Goal: Check status: Check status

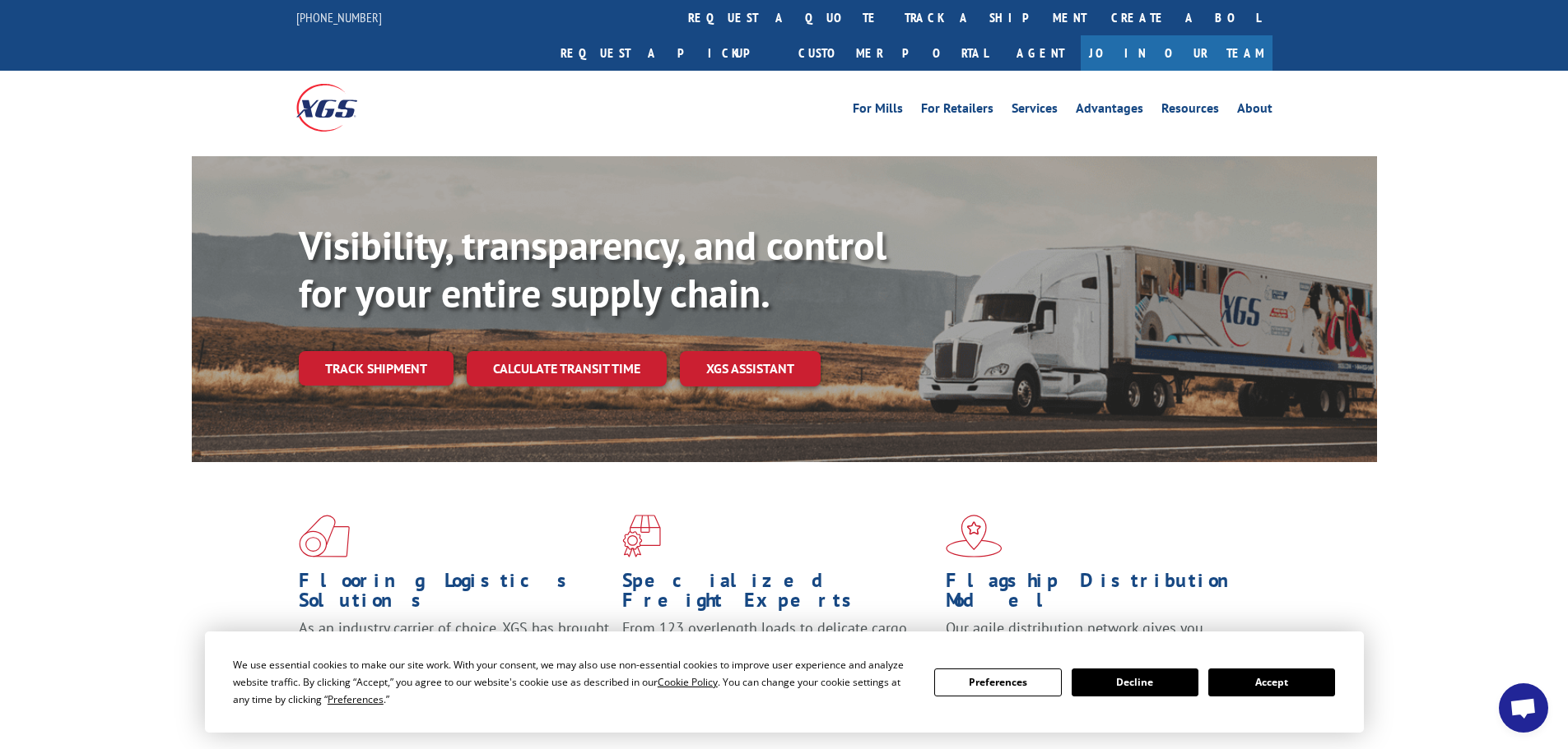
click at [414, 351] on link "Track shipment" at bounding box center [376, 368] width 154 height 34
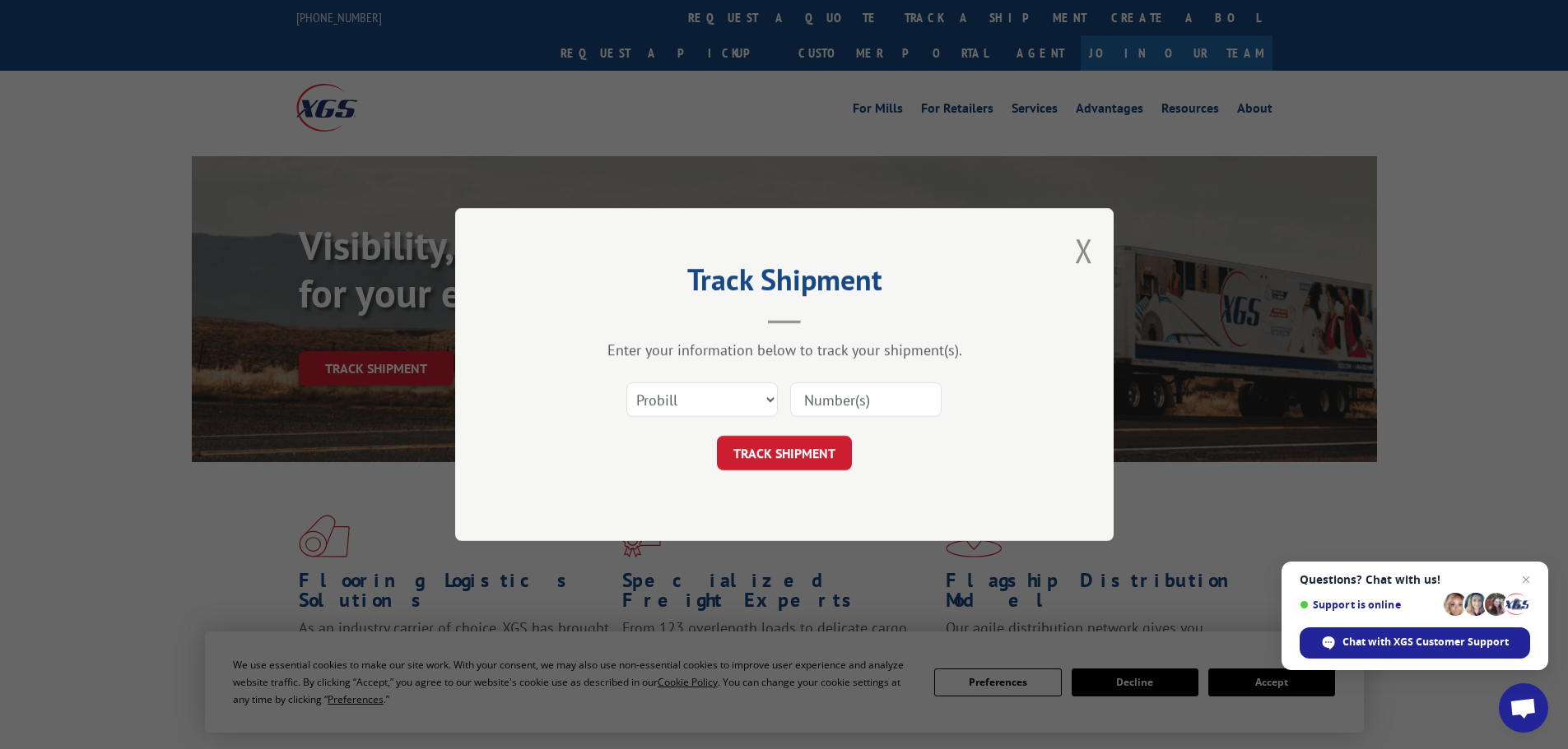
click at [868, 408] on input at bounding box center [866, 399] width 152 height 34
click at [757, 400] on select "Select category... Probill BOL PO" at bounding box center [702, 399] width 152 height 34
select select "bol"
click at [626, 383] on select "Select category... Probill BOL PO" at bounding box center [702, 399] width 152 height 34
click at [839, 406] on input at bounding box center [866, 399] width 152 height 34
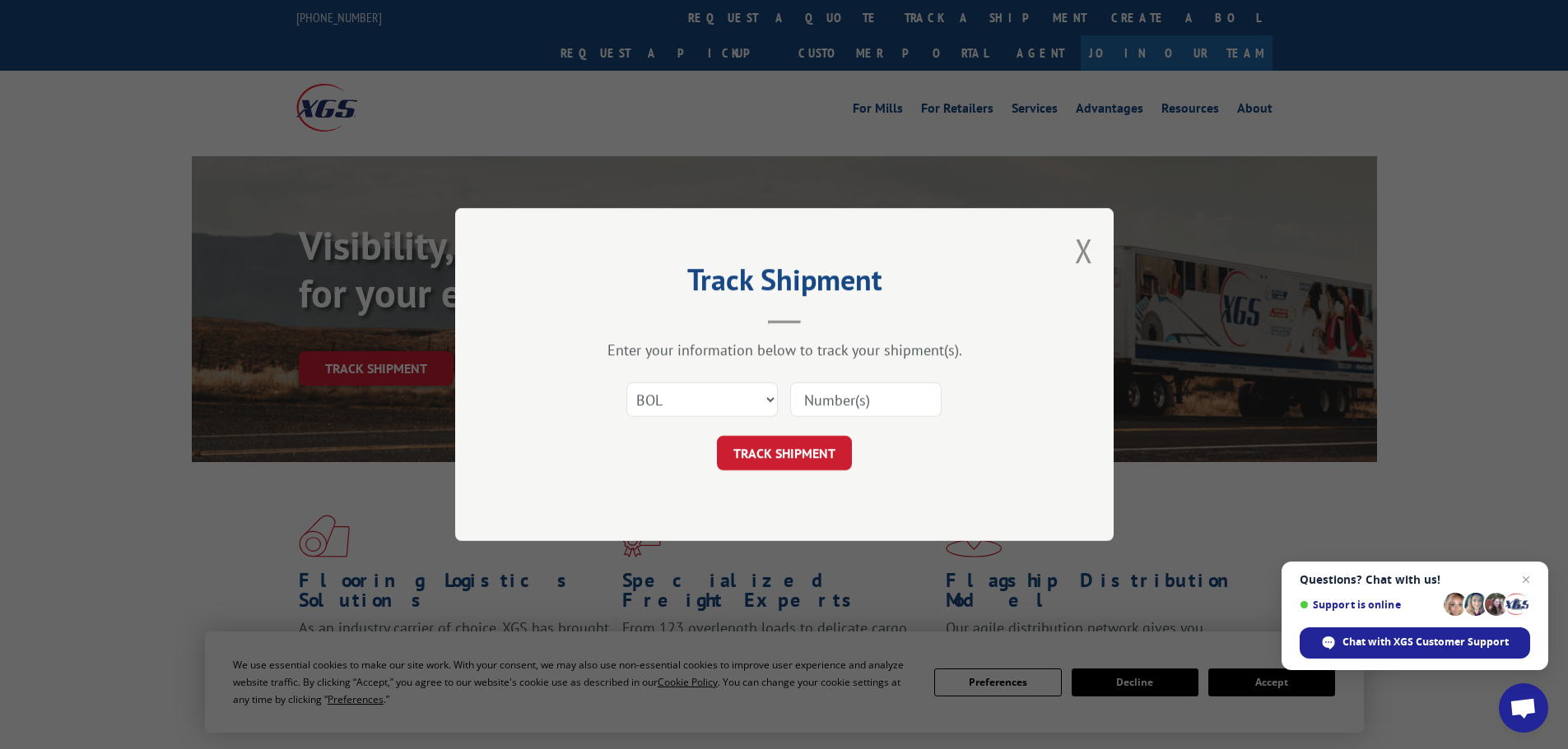
paste input "2856250"
type input "2856250"
click at [809, 458] on button "TRACK SHIPMENT" at bounding box center [784, 452] width 135 height 34
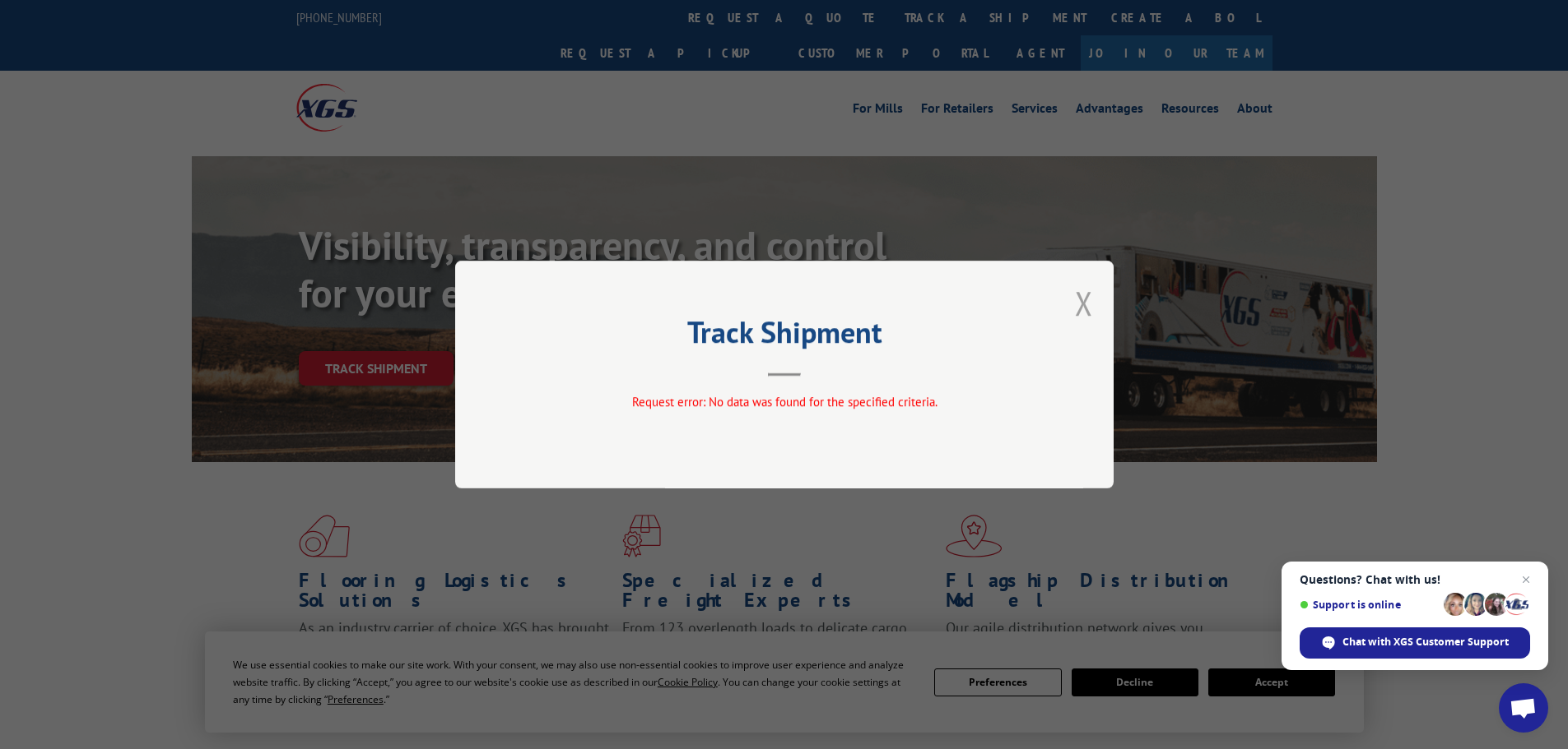
click at [1090, 305] on button "Close modal" at bounding box center [1084, 302] width 19 height 43
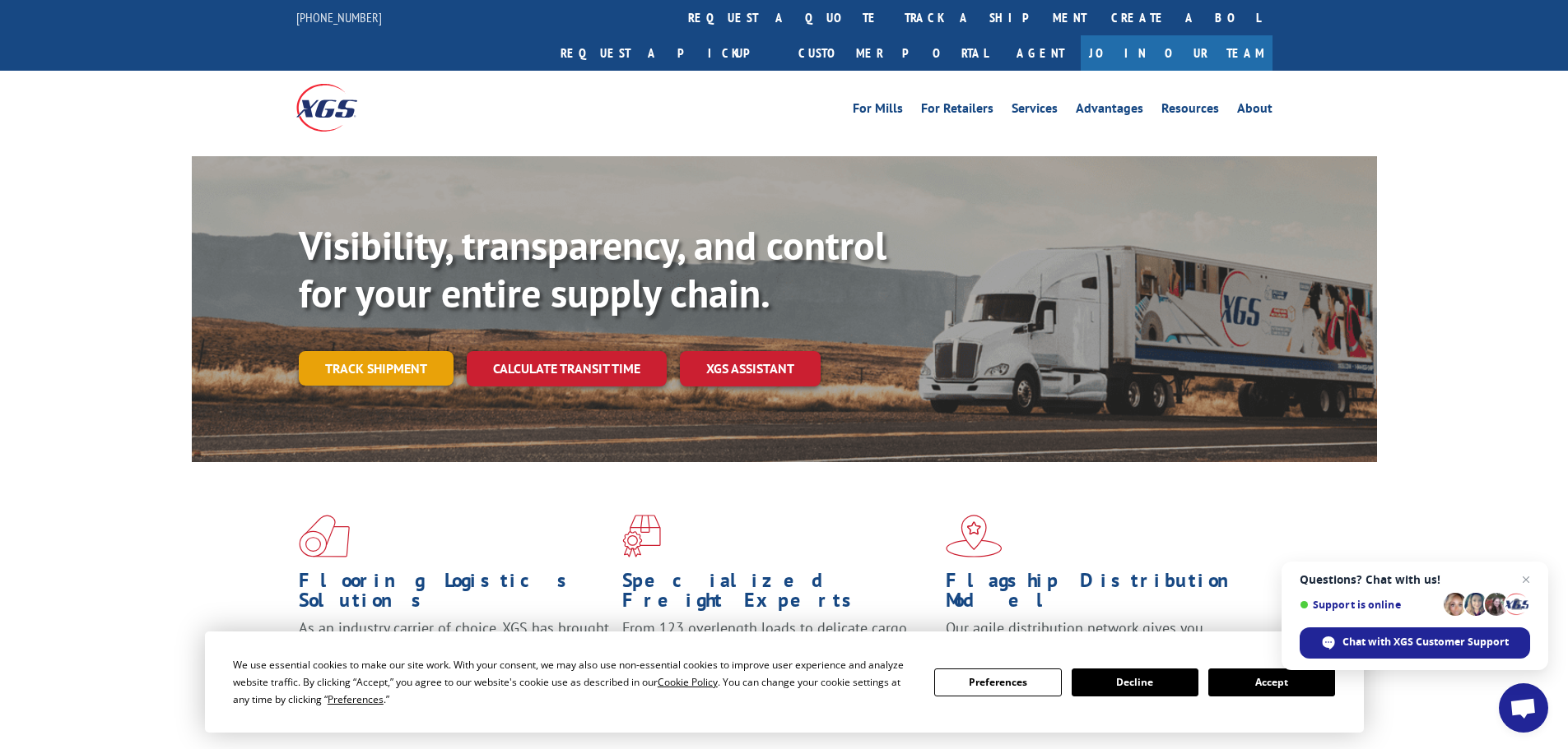
click at [429, 351] on link "Track shipment" at bounding box center [376, 368] width 154 height 34
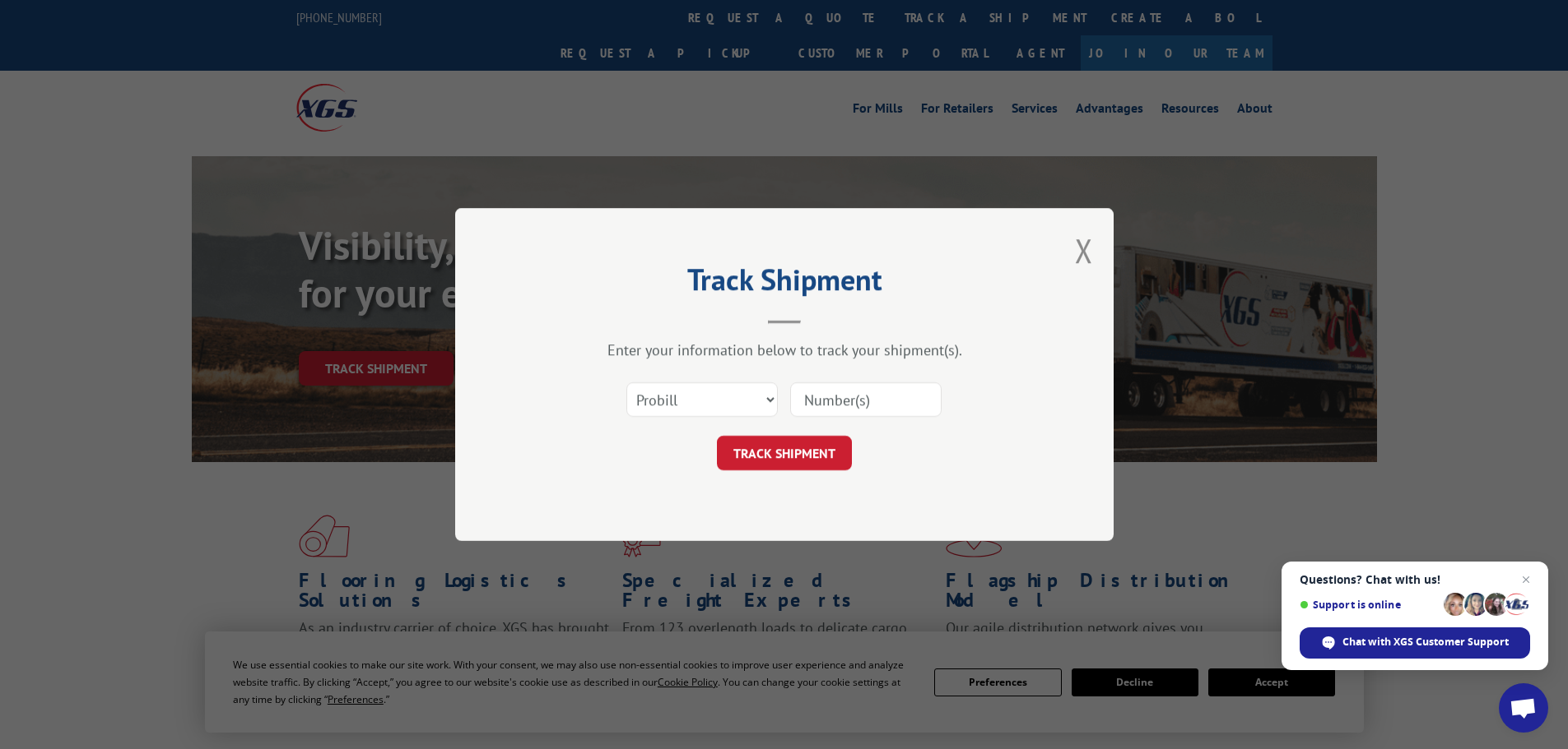
click at [856, 397] on input at bounding box center [866, 399] width 152 height 34
paste input "2856250"
type input "2856250"
click at [771, 448] on button "TRACK SHIPMENT" at bounding box center [784, 452] width 135 height 34
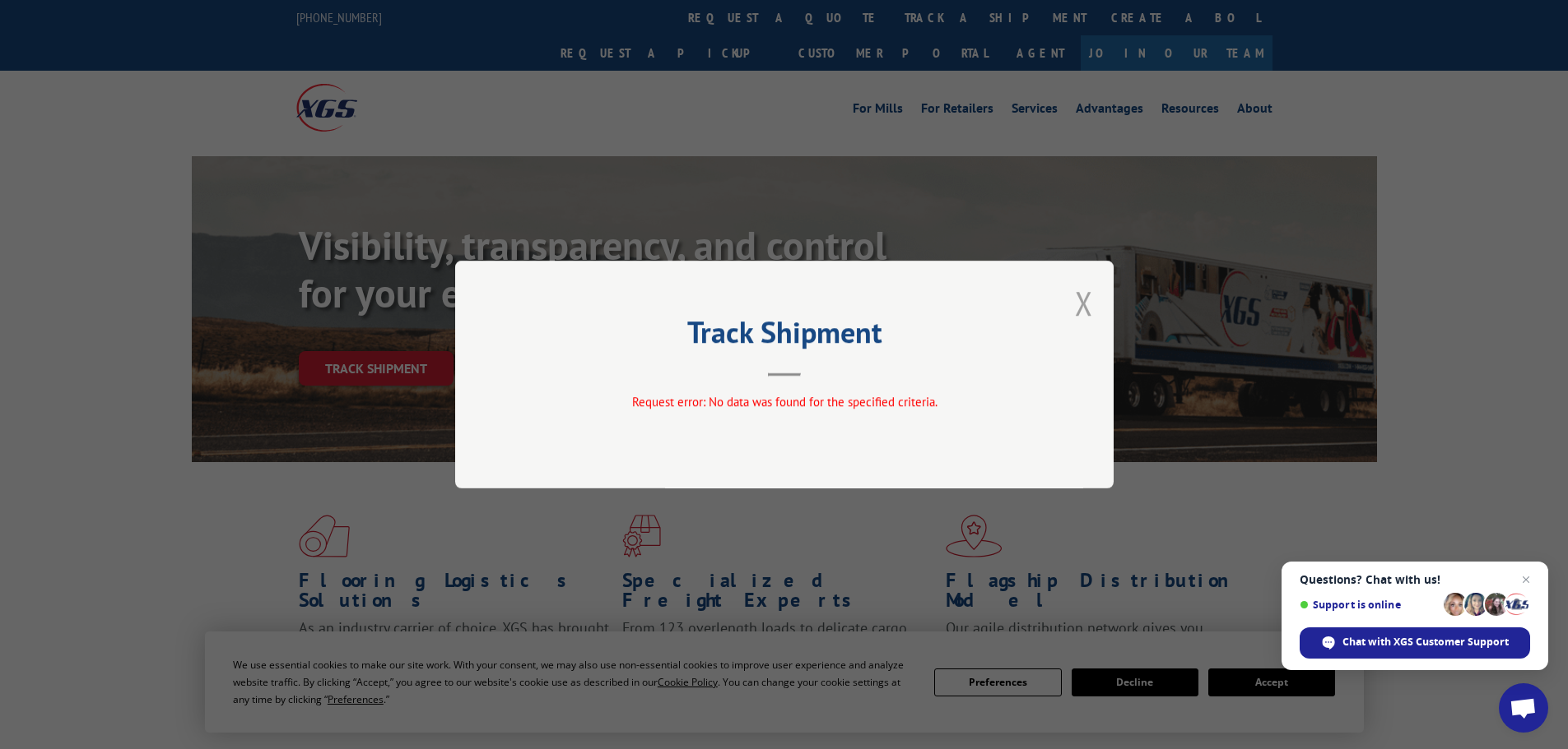
click at [1092, 306] on button "Close modal" at bounding box center [1084, 302] width 19 height 43
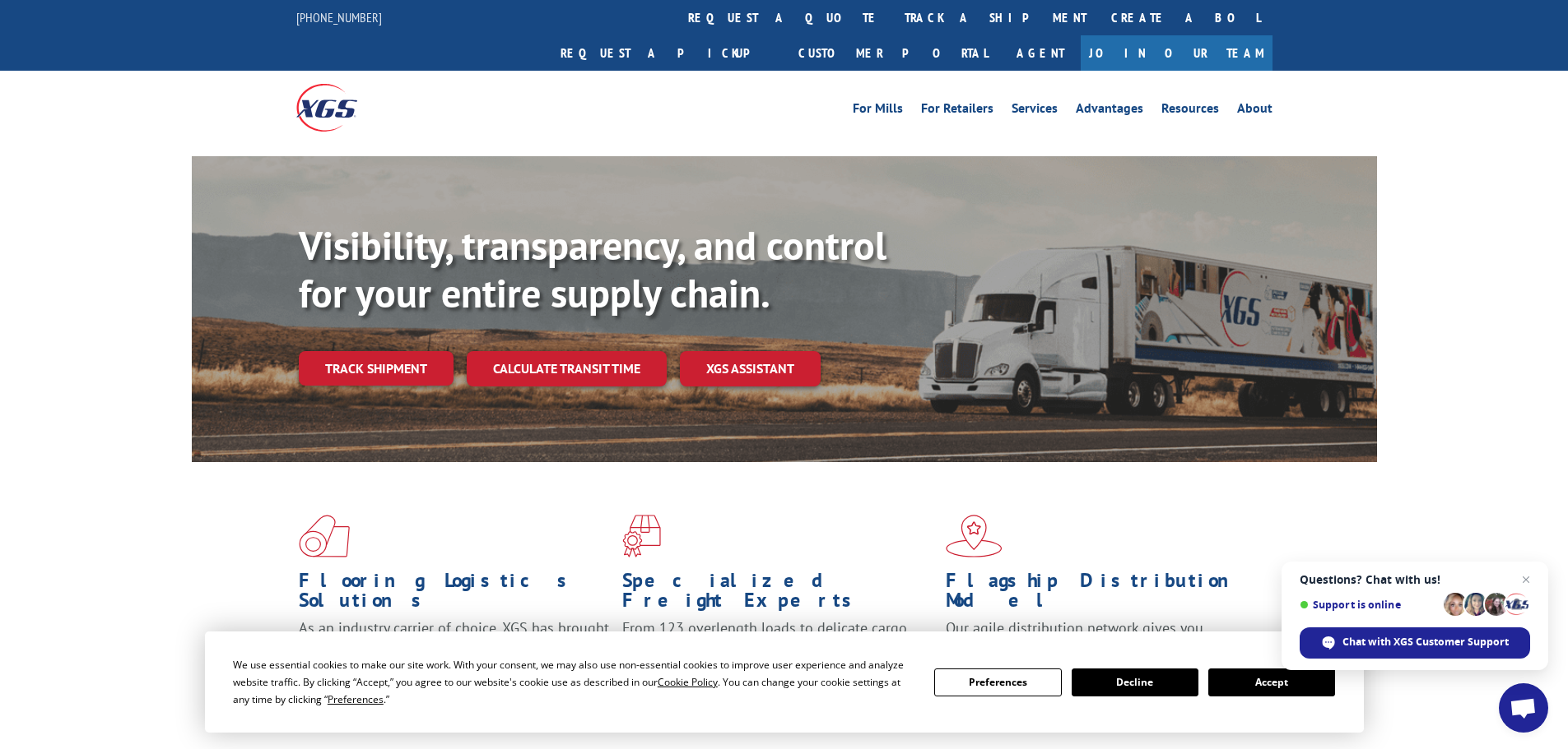
click at [415, 351] on link "Track shipment" at bounding box center [376, 368] width 154 height 34
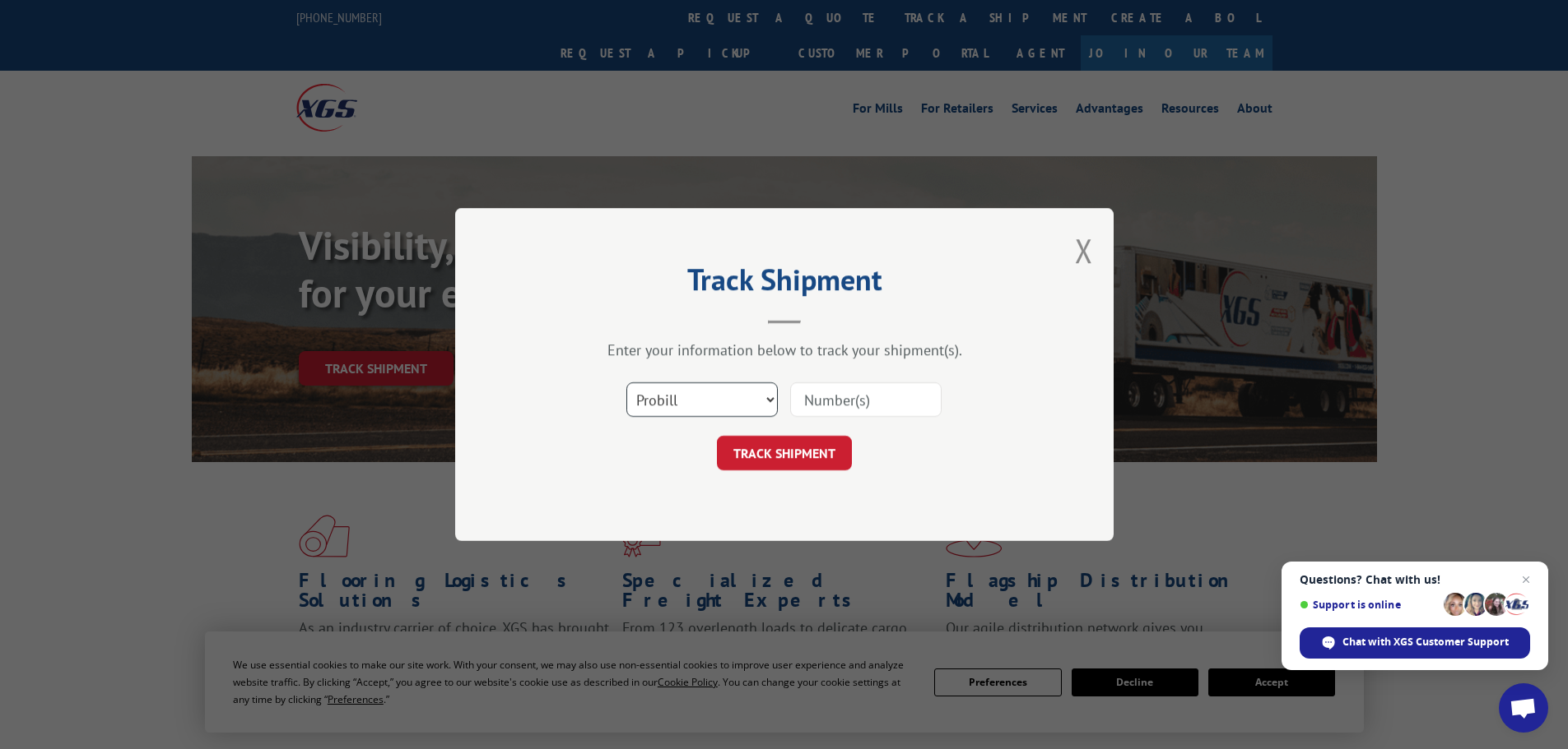
click at [768, 399] on select "Select category... Probill BOL PO" at bounding box center [702, 399] width 152 height 34
select select "po"
click at [626, 383] on select "Select category... Probill BOL PO" at bounding box center [702, 399] width 152 height 34
click at [859, 398] on input at bounding box center [866, 399] width 152 height 34
type input "762301"
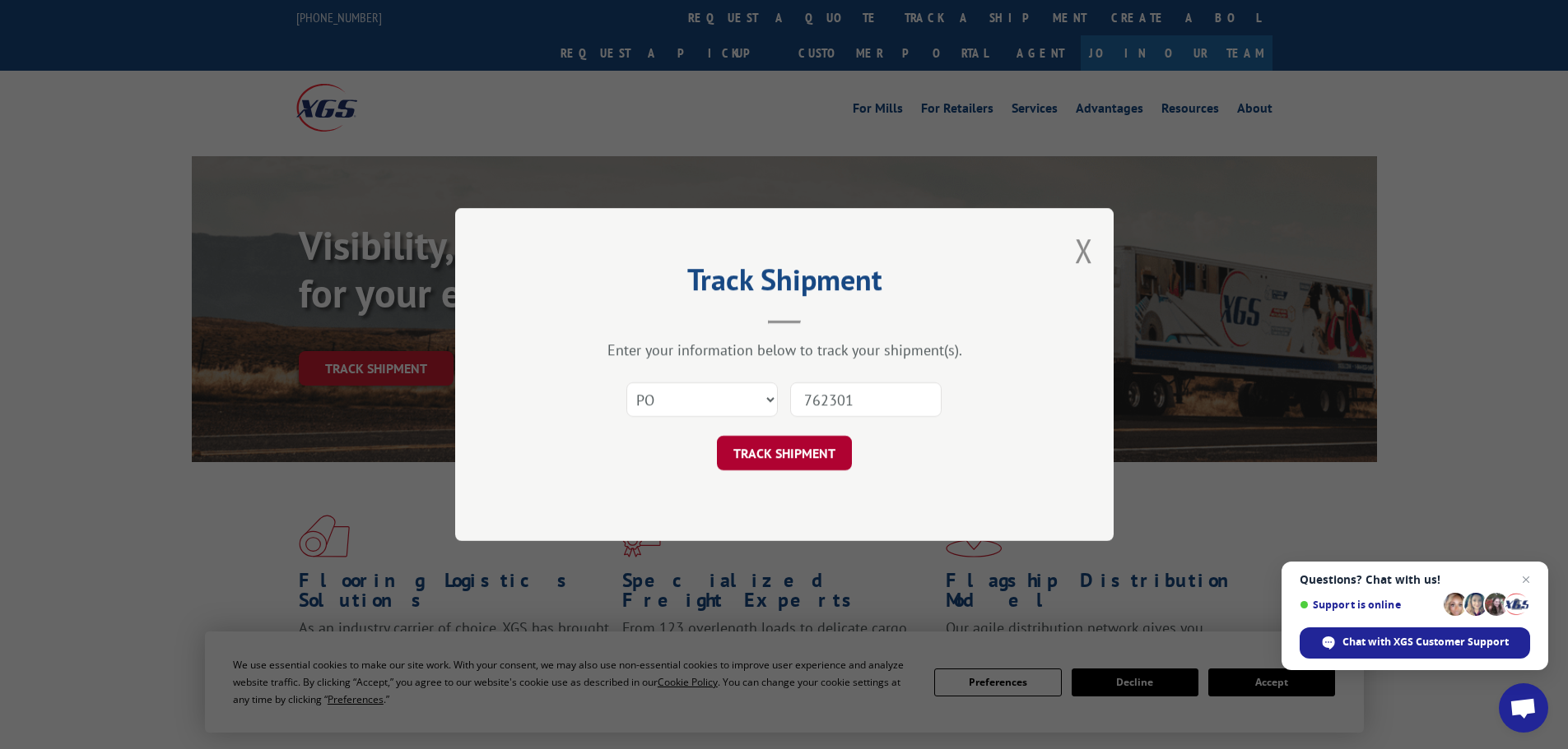
click at [823, 458] on button "TRACK SHIPMENT" at bounding box center [784, 452] width 135 height 34
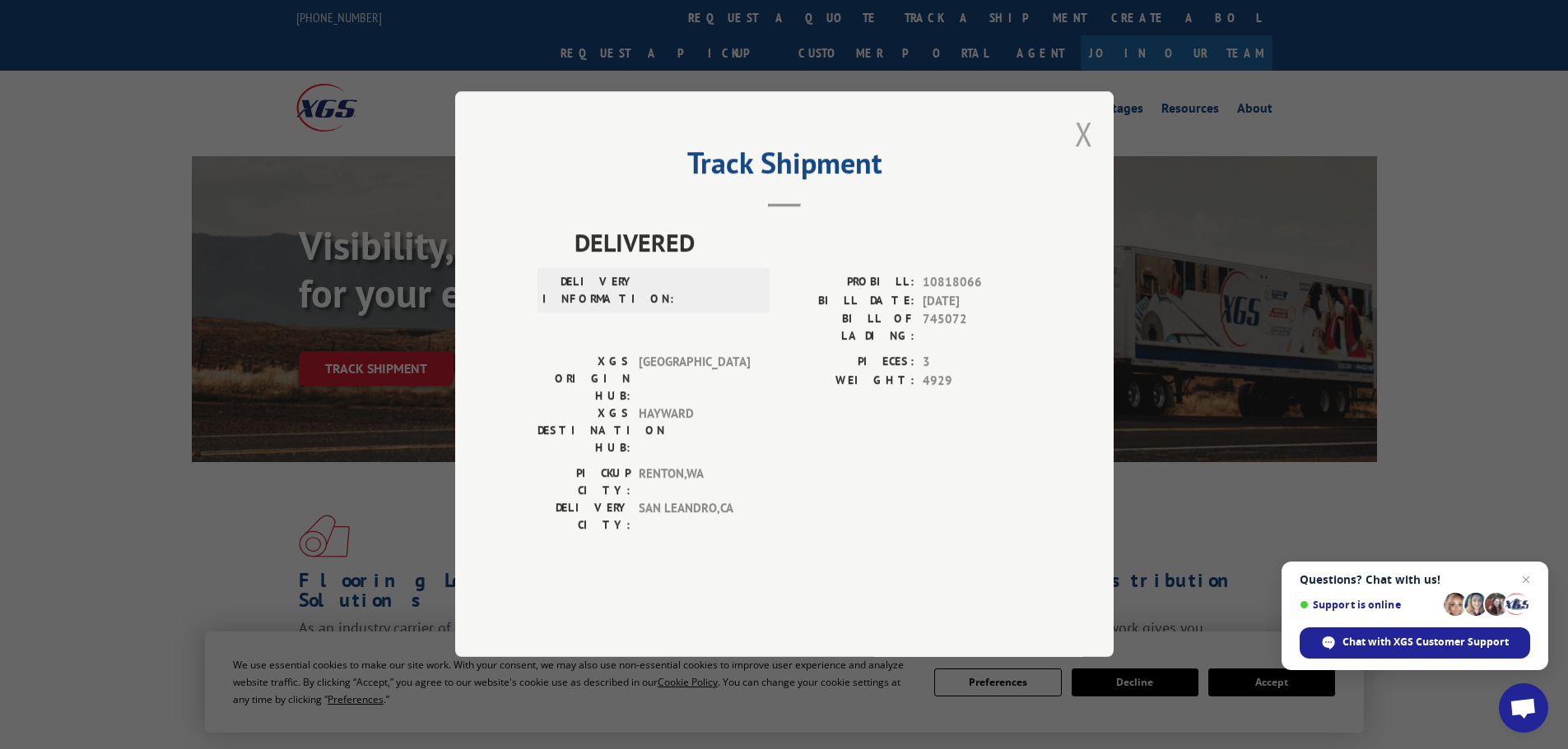
click at [1083, 155] on button "Close modal" at bounding box center [1084, 133] width 19 height 43
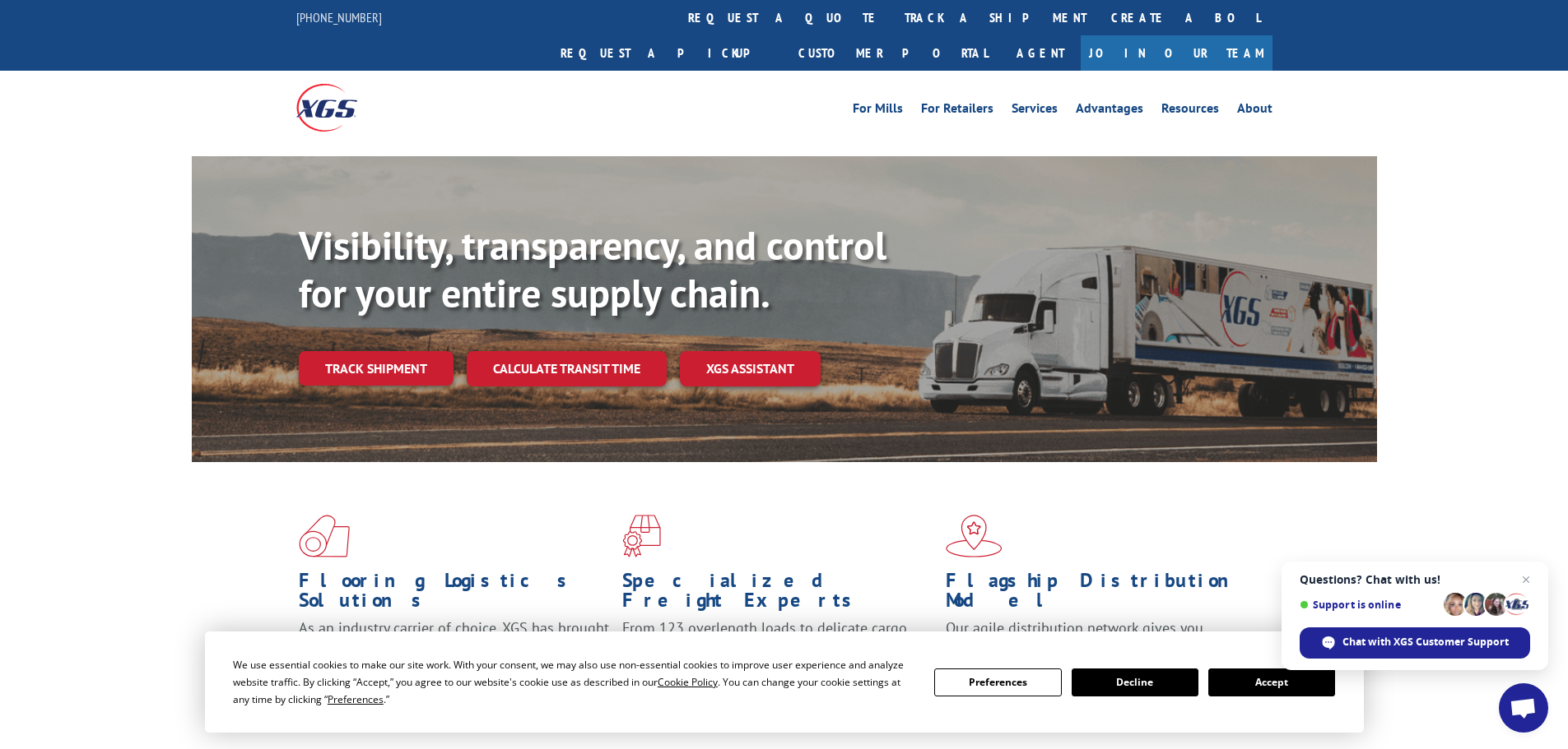
click at [397, 351] on link "Track shipment" at bounding box center [376, 368] width 154 height 34
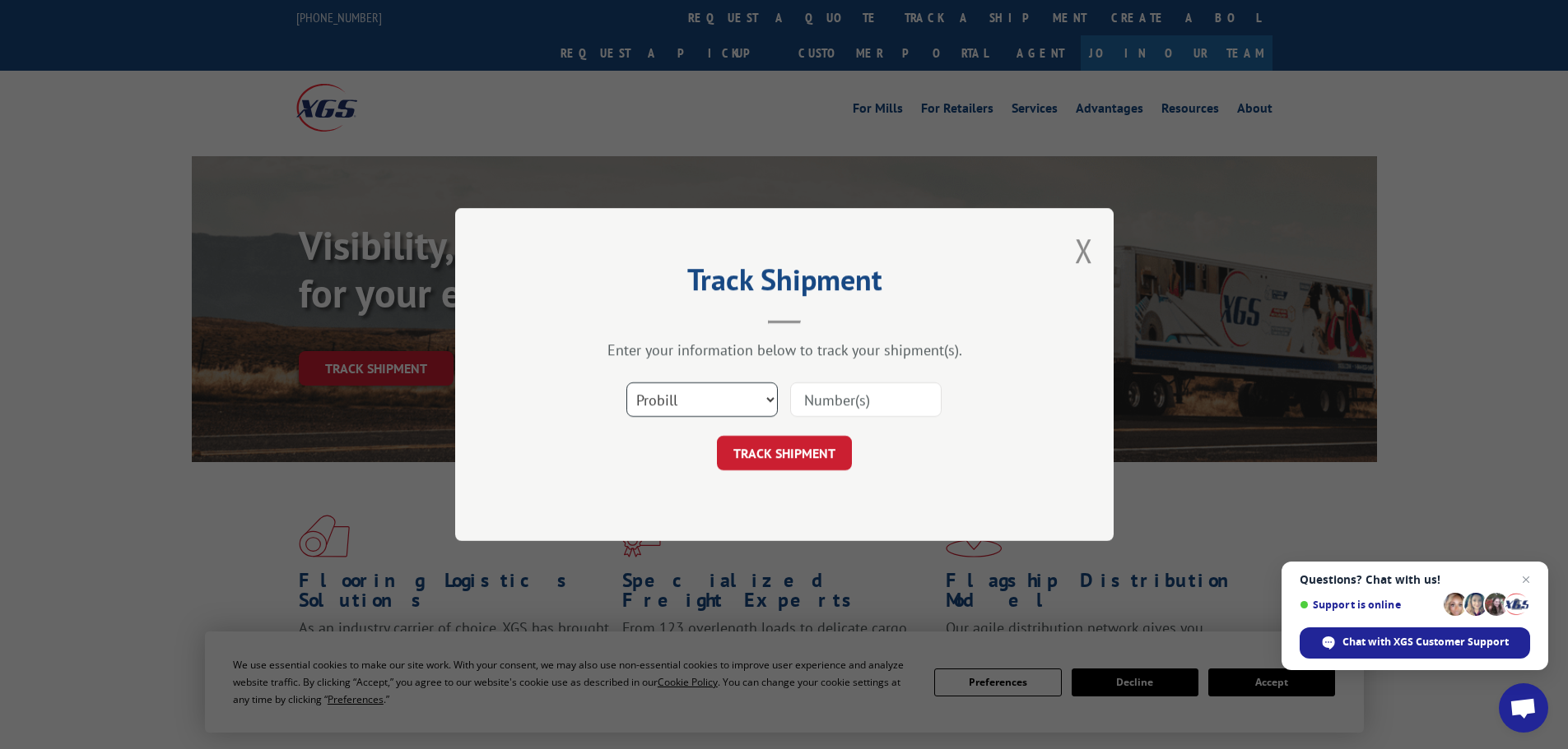
click at [766, 405] on select "Select category... Probill BOL PO" at bounding box center [702, 399] width 152 height 34
select select "po"
click at [626, 383] on select "Select category... Probill BOL PO" at bounding box center [702, 399] width 152 height 34
click at [897, 404] on input at bounding box center [866, 399] width 152 height 34
type input "241000152"
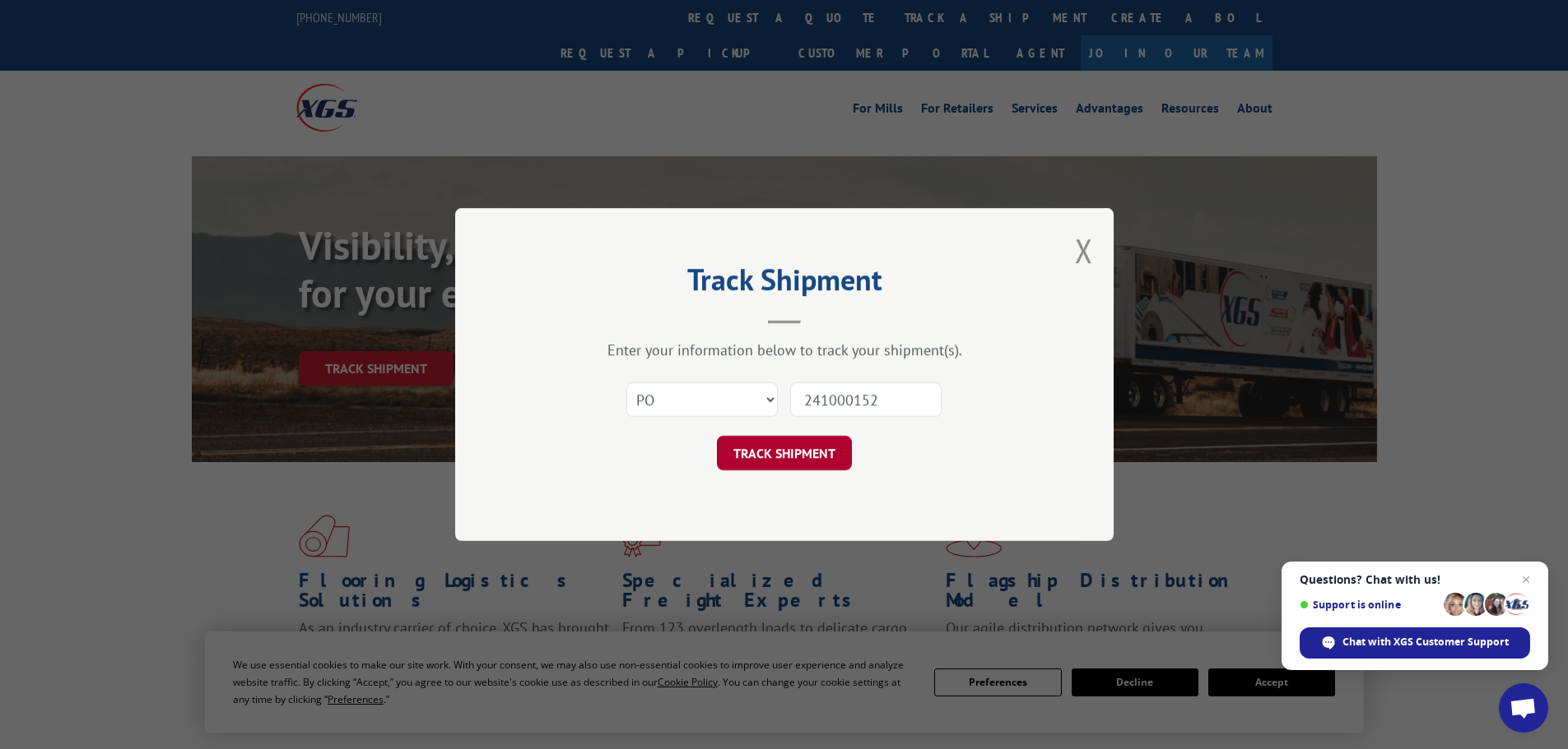
click at [813, 442] on button "TRACK SHIPMENT" at bounding box center [784, 452] width 135 height 34
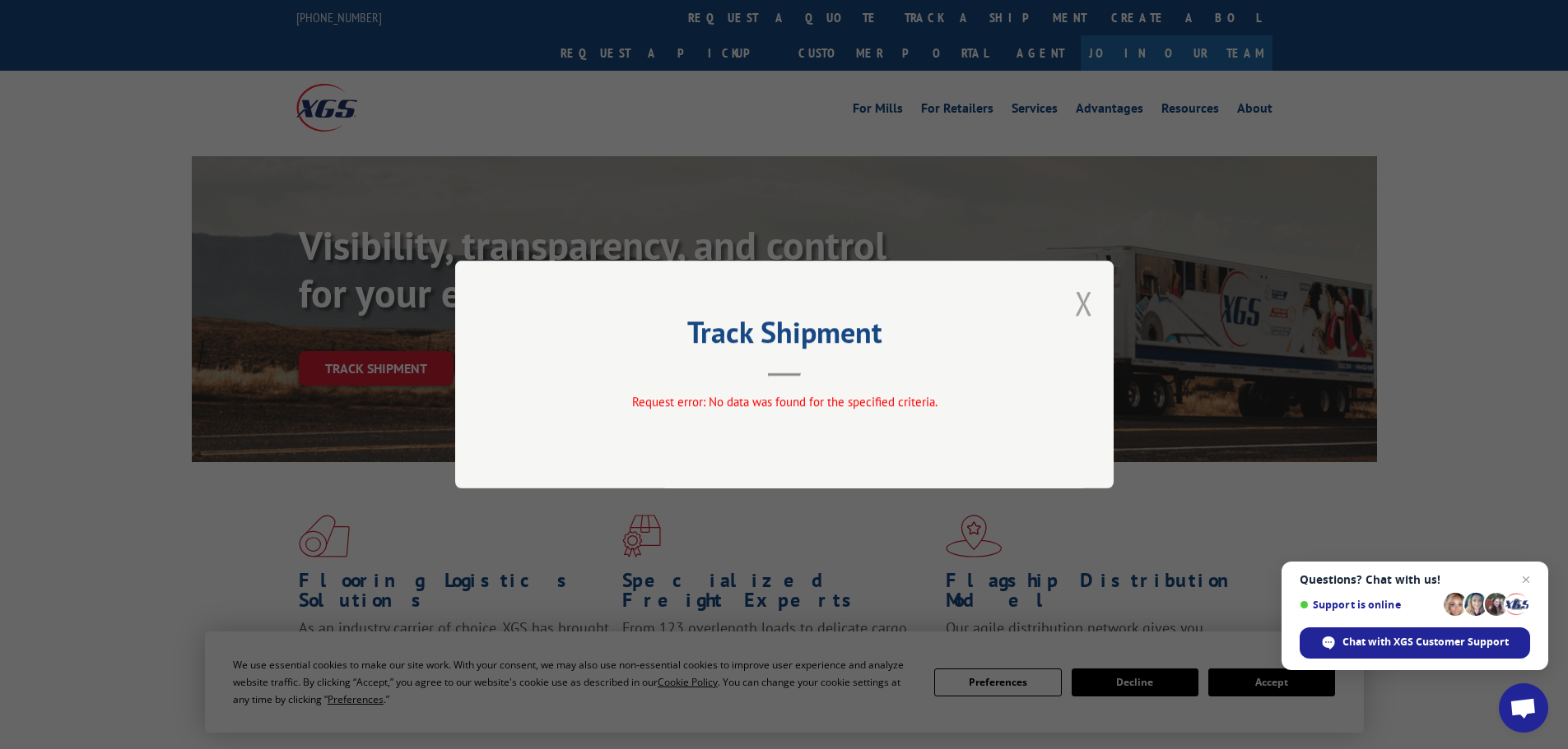
click at [1077, 305] on button "Close modal" at bounding box center [1084, 302] width 19 height 43
